Goal: Task Accomplishment & Management: Complete application form

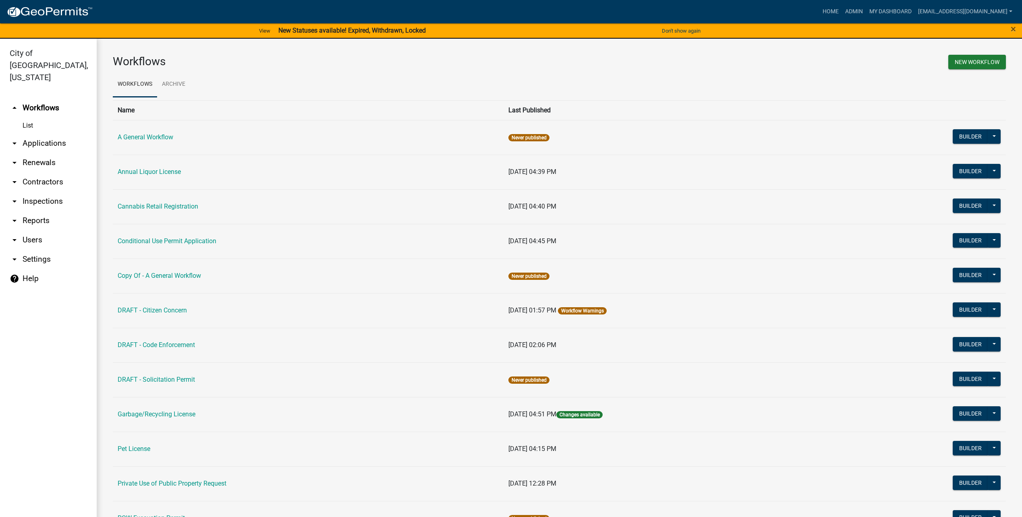
click at [32, 271] on link "help Help" at bounding box center [48, 278] width 97 height 19
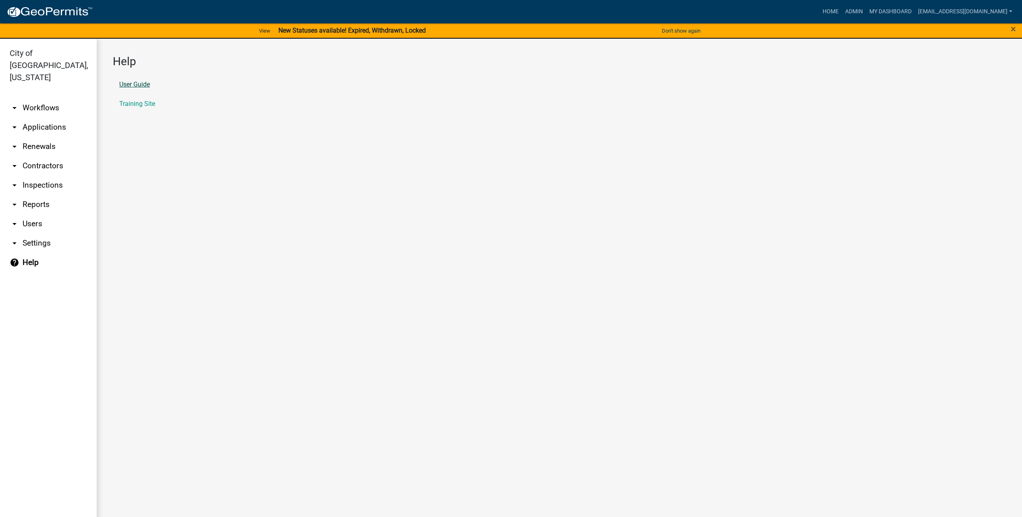
click at [141, 86] on link "User Guide" at bounding box center [134, 84] width 31 height 6
click at [138, 102] on link "Training Site" at bounding box center [137, 104] width 36 height 6
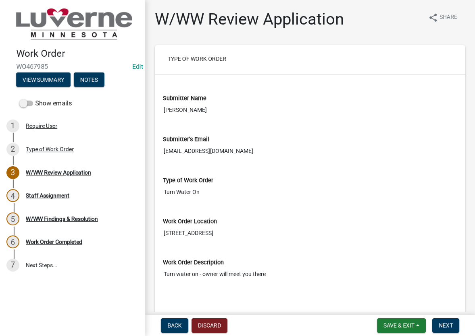
drag, startPoint x: 427, startPoint y: 247, endPoint x: 426, endPoint y: 243, distance: 4.2
click at [427, 247] on div "Work Order Description Turn water on - owner will meet you there" at bounding box center [310, 281] width 294 height 68
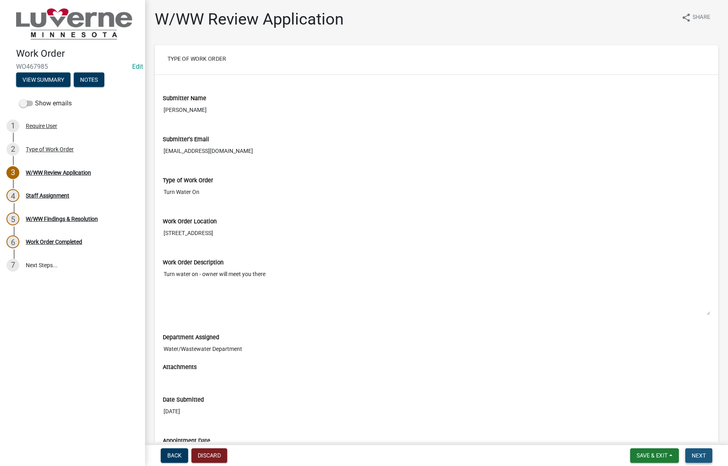
click at [701, 455] on span "Next" at bounding box center [699, 456] width 14 height 6
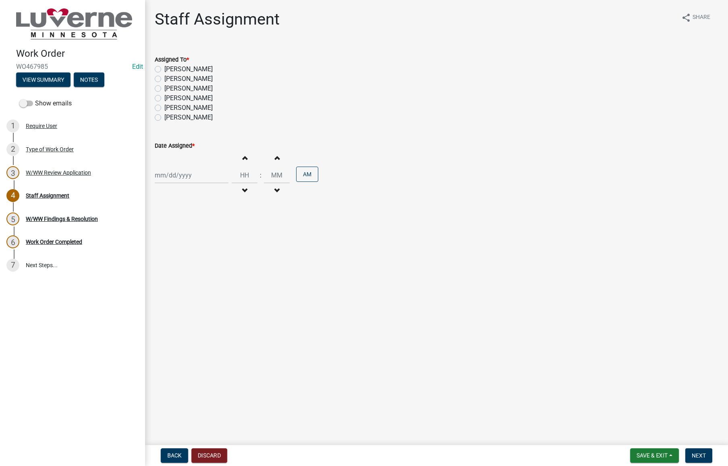
click at [164, 69] on label "[PERSON_NAME]" at bounding box center [188, 69] width 48 height 10
click at [164, 69] on input "[PERSON_NAME]" at bounding box center [166, 66] width 5 height 5
radio input "true"
click at [195, 177] on div at bounding box center [192, 175] width 74 height 17
select select "8"
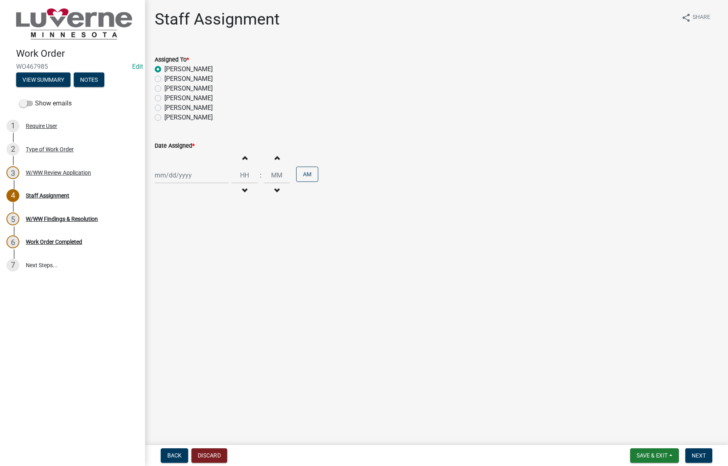
select select "2025"
click at [216, 257] on div "22" at bounding box center [214, 257] width 13 height 13
type input "[DATE]"
click at [247, 174] on input "Hours" at bounding box center [245, 175] width 26 height 17
type input "10"
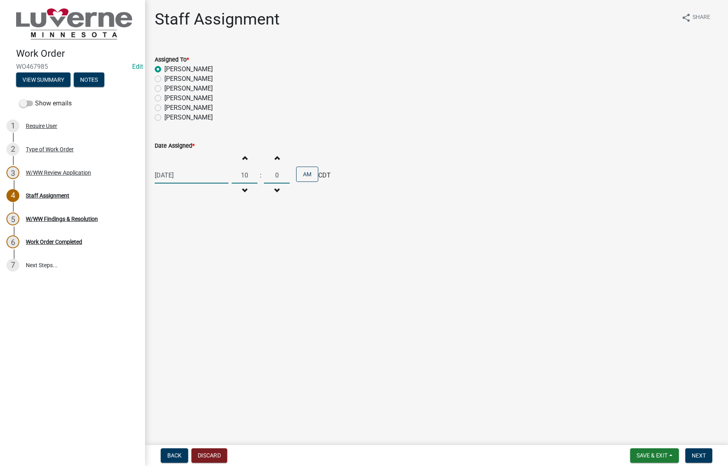
type input "00"
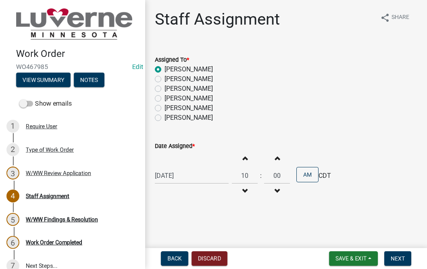
drag, startPoint x: 417, startPoint y: 232, endPoint x: 418, endPoint y: 245, distance: 12.5
click at [417, 232] on main "Staff Assignment share Share Assigned To * [PERSON_NAME] [PERSON_NAME] [PERSON_…" at bounding box center [286, 122] width 282 height 245
click at [398, 258] on span "Next" at bounding box center [397, 258] width 14 height 6
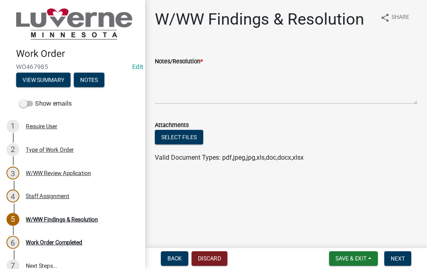
click at [419, 187] on main "W/WW Findings & Resolution share Share Notes/Resolution * Attachments Select fi…" at bounding box center [286, 122] width 282 height 245
click at [366, 260] on span "Save & Exit" at bounding box center [350, 258] width 31 height 6
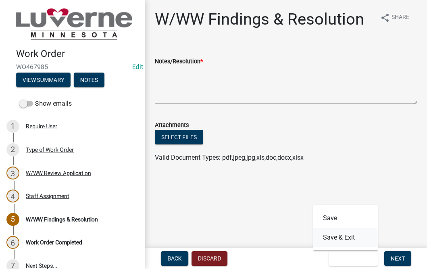
click at [347, 238] on button "Save & Exit" at bounding box center [345, 237] width 64 height 19
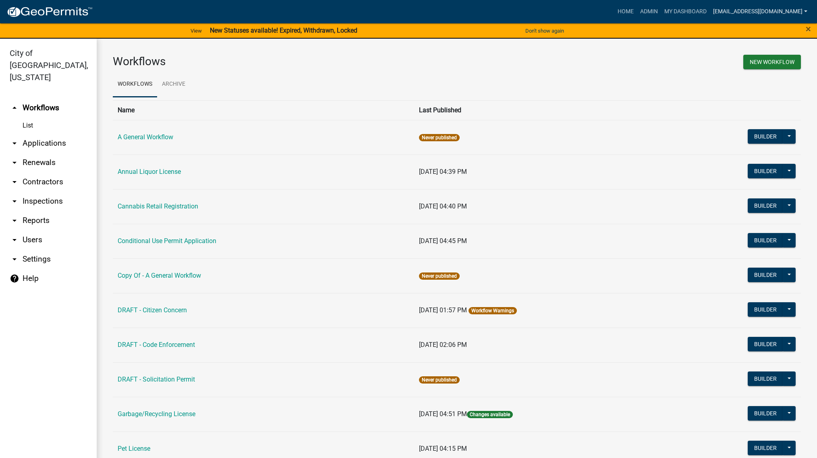
click at [777, 12] on link "[EMAIL_ADDRESS][DOMAIN_NAME]" at bounding box center [760, 11] width 101 height 15
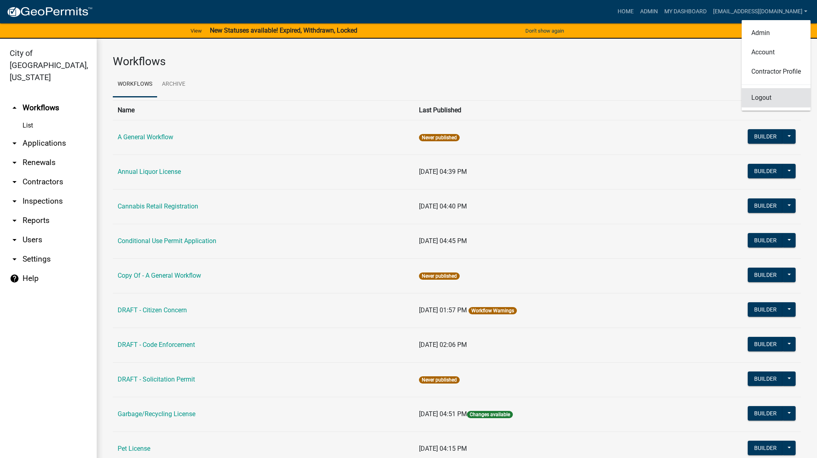
click at [762, 101] on link "Logout" at bounding box center [776, 97] width 69 height 19
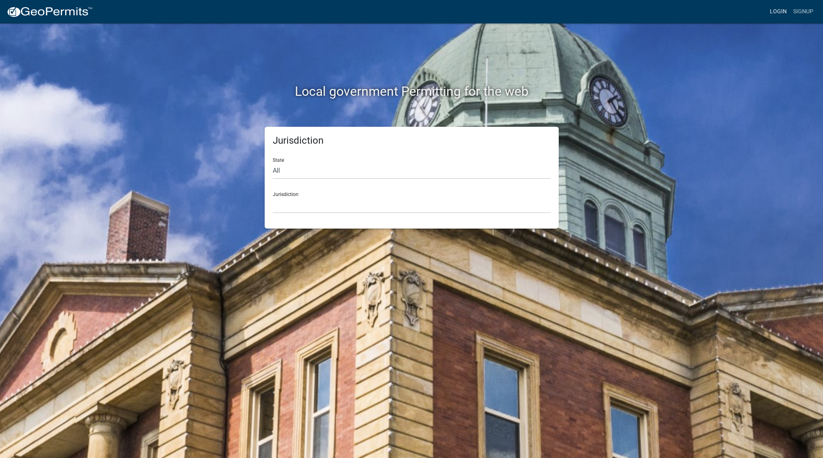
click at [783, 6] on link "Login" at bounding box center [778, 11] width 23 height 15
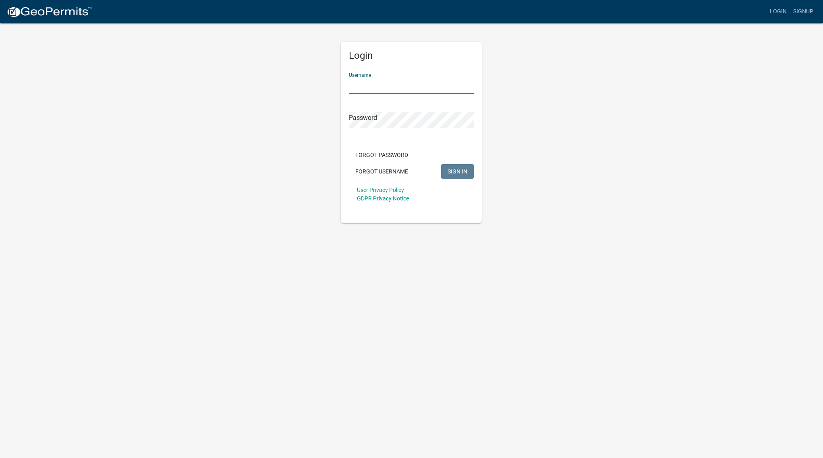
click at [423, 85] on input "Username" at bounding box center [411, 86] width 125 height 17
click at [423, 85] on input "[EMAIL_ADDRESS][DOMAIN_NAME]" at bounding box center [411, 86] width 125 height 17
type input "[EMAIL_ADDRESS][DOMAIN_NAME]"
click at [466, 178] on button "SIGN IN" at bounding box center [457, 171] width 33 height 15
